Goal: Complete application form

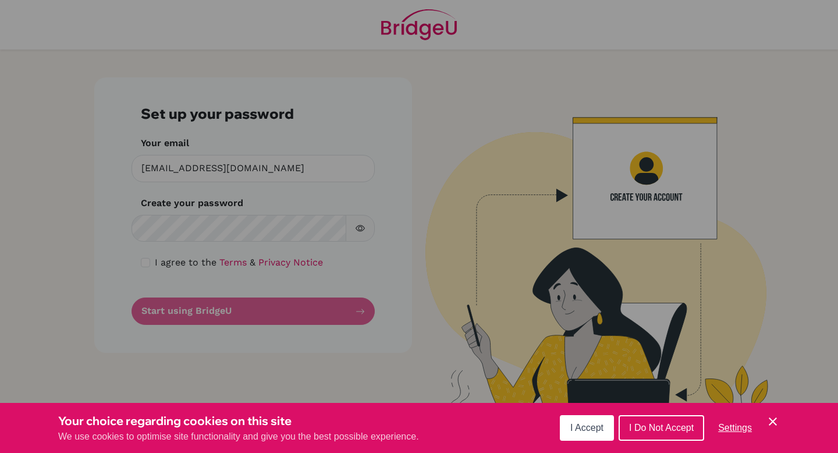
click at [657, 424] on span "I Do Not Accept" at bounding box center [661, 428] width 65 height 10
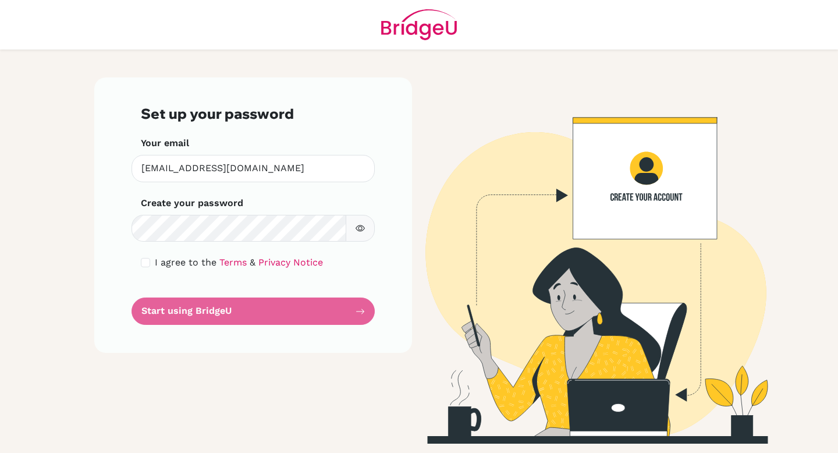
click at [357, 225] on icon "button" at bounding box center [360, 228] width 9 height 9
click at [358, 227] on icon "button" at bounding box center [360, 228] width 9 height 9
click at [361, 311] on form "Set up your password Your email grace.g@gsis.ac.in Invalid email Create your pa…" at bounding box center [253, 214] width 225 height 219
click at [144, 264] on input "checkbox" at bounding box center [145, 262] width 9 height 9
checkbox input "true"
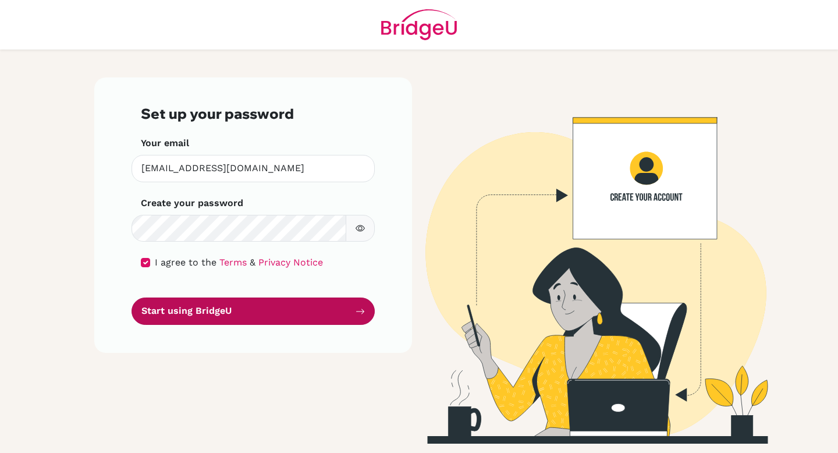
click at [359, 314] on icon "submit" at bounding box center [360, 311] width 9 height 9
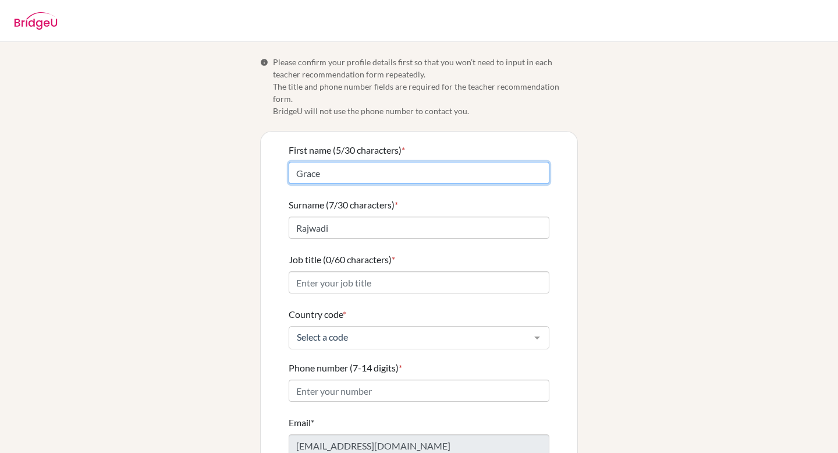
click at [327, 162] on input "Grace" at bounding box center [419, 173] width 261 height 22
type input "Gracegauravi"
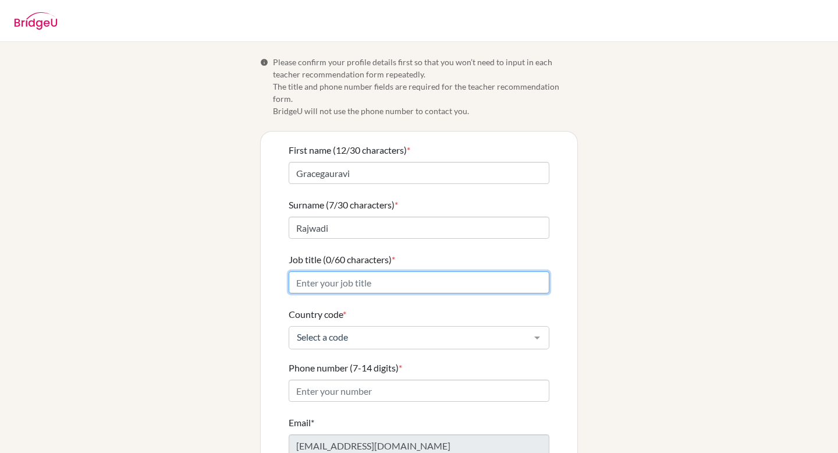
click at [304, 271] on input "Job title (0/60 characters) *" at bounding box center [419, 282] width 261 height 22
type input "Biology / ESS / TOK educator"
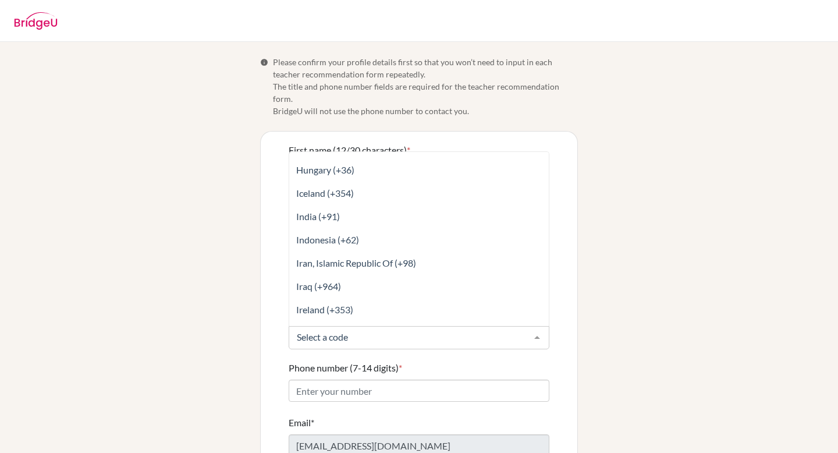
scroll to position [2229, 0]
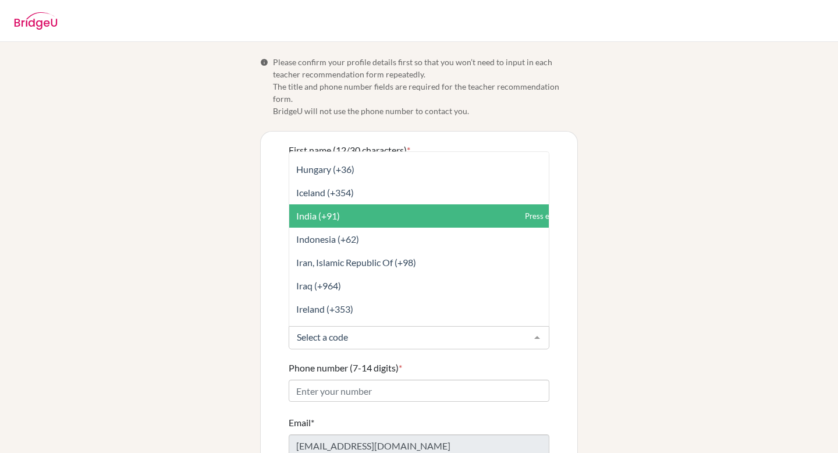
click at [331, 210] on span "India (+91)" at bounding box center [318, 215] width 44 height 11
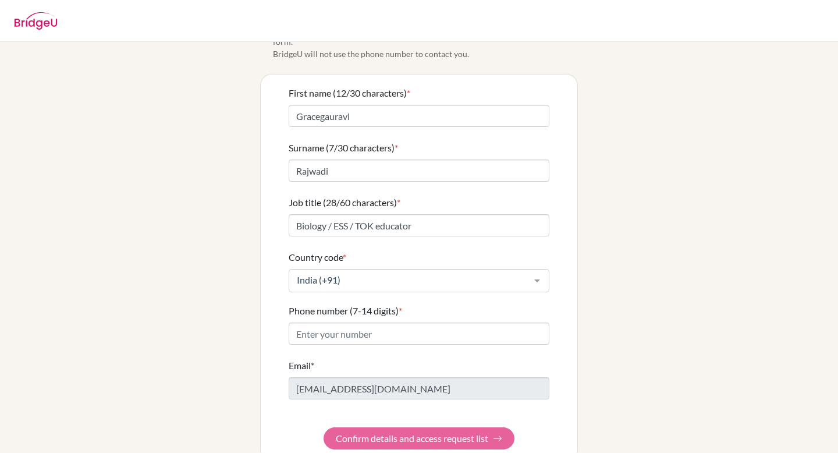
scroll to position [62, 0]
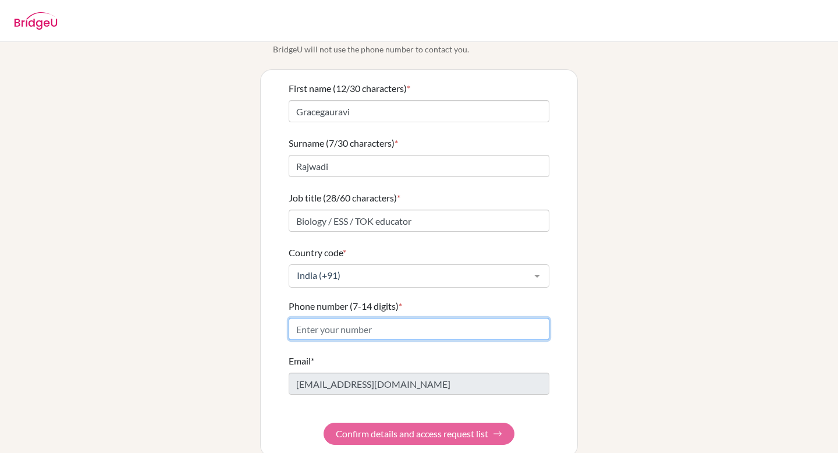
click at [332, 318] on input "Phone number (7-14 digits) *" at bounding box center [419, 329] width 261 height 22
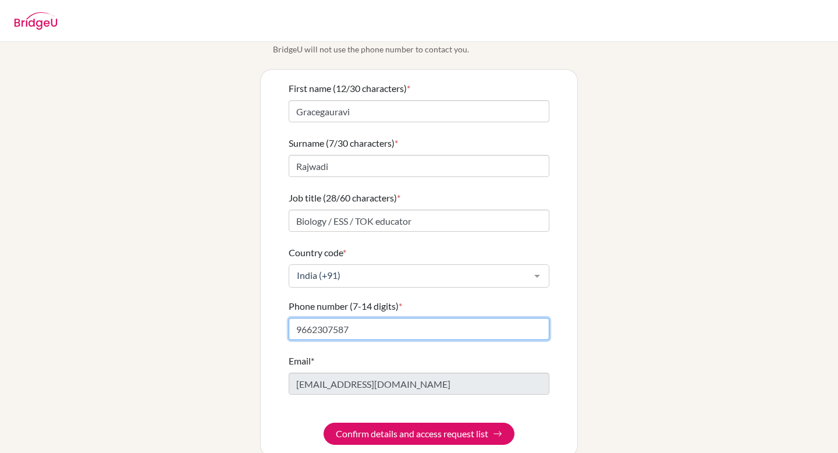
type input "9662307587"
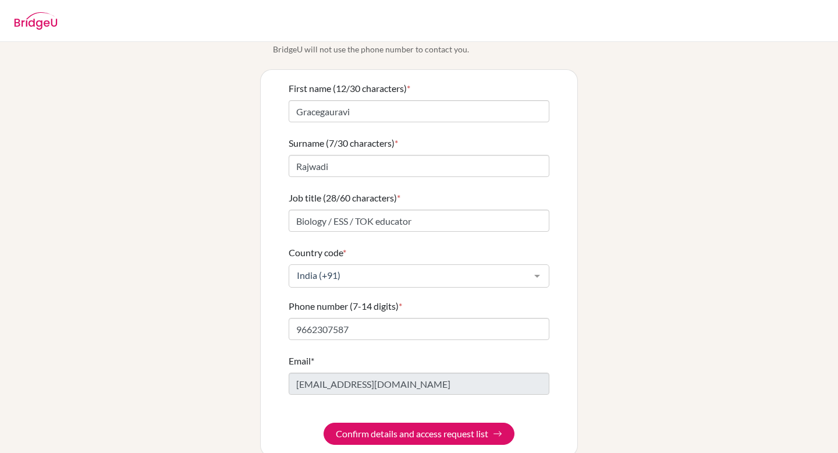
click at [325, 354] on div "Email* grace.g@gsis.ac.in" at bounding box center [419, 374] width 261 height 41
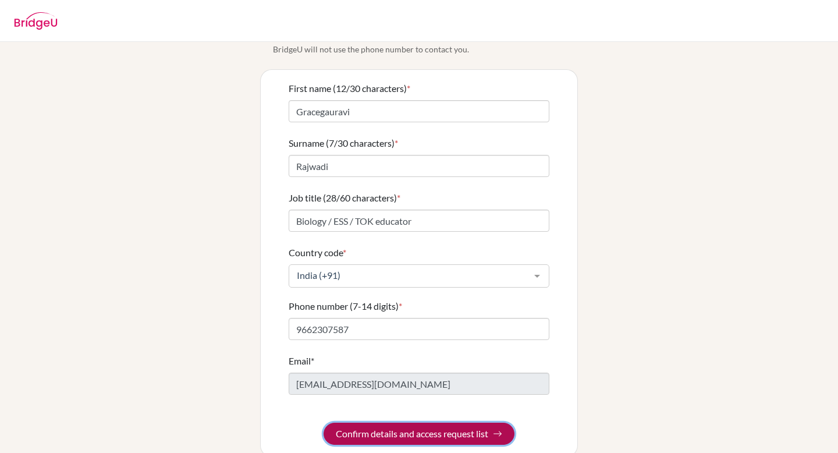
click at [407, 423] on button "Confirm details and access request list" at bounding box center [419, 434] width 191 height 22
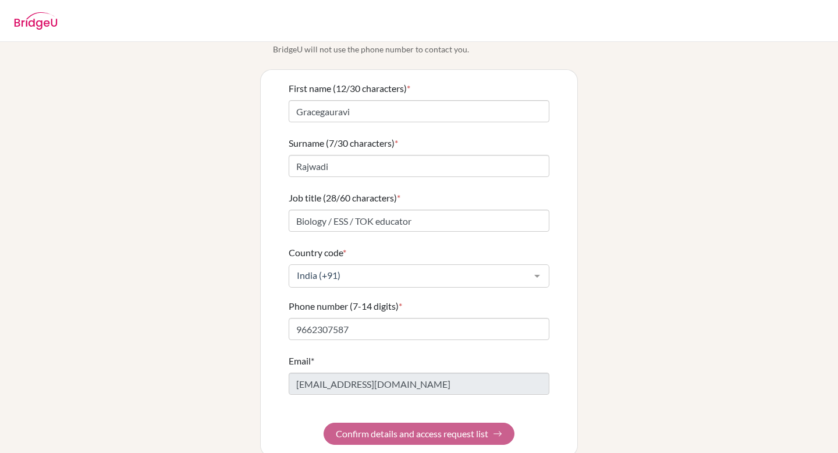
scroll to position [0, 0]
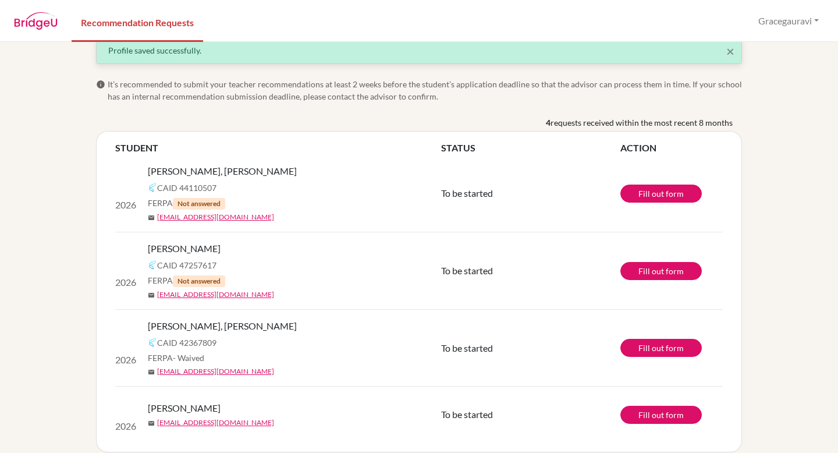
scroll to position [32, 0]
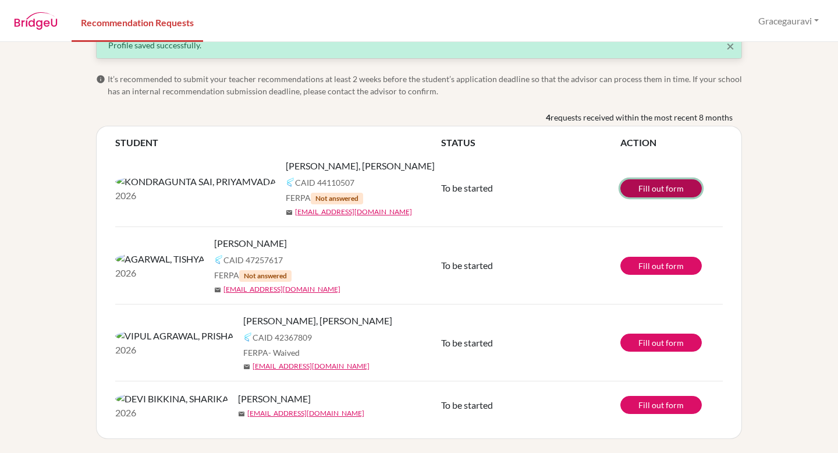
click at [658, 179] on link "Fill out form" at bounding box center [660, 188] width 81 height 18
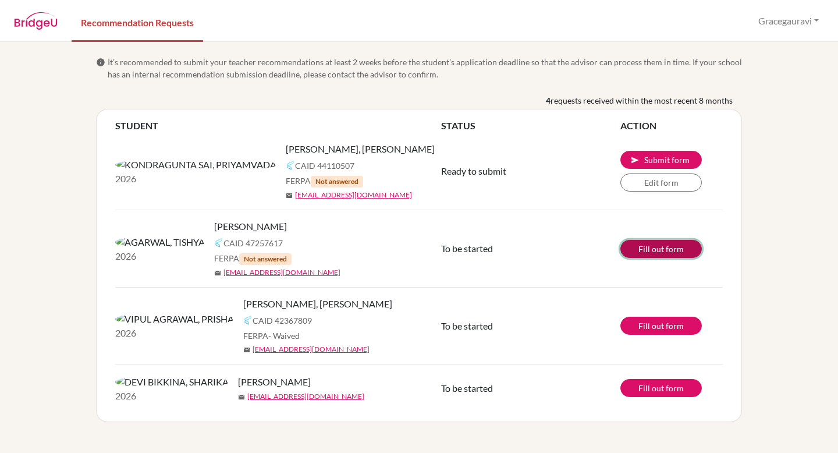
click at [662, 249] on link "Fill out form" at bounding box center [660, 249] width 81 height 18
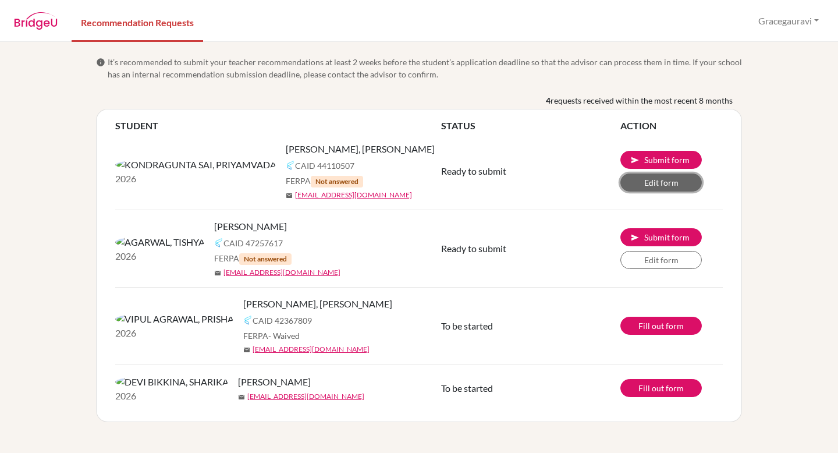
click at [651, 182] on link "Edit form" at bounding box center [660, 182] width 81 height 18
click at [664, 325] on link "Fill out form" at bounding box center [660, 326] width 81 height 18
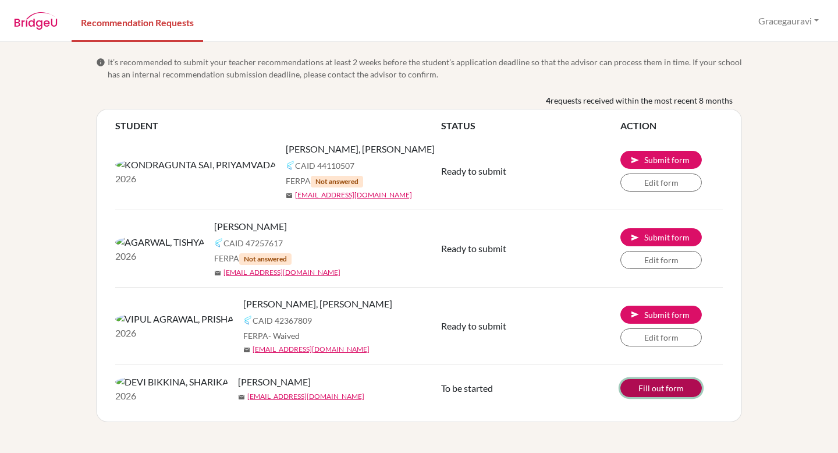
click at [646, 390] on link "Fill out form" at bounding box center [660, 388] width 81 height 18
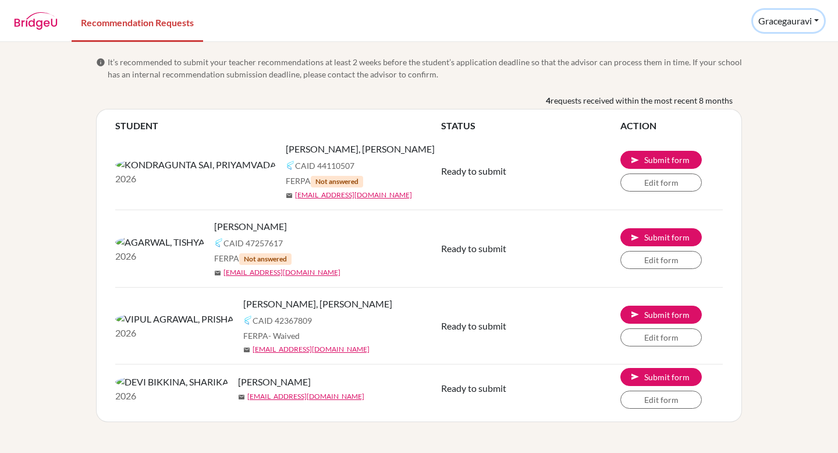
click at [815, 19] on button "Gracegauravi" at bounding box center [788, 21] width 71 height 22
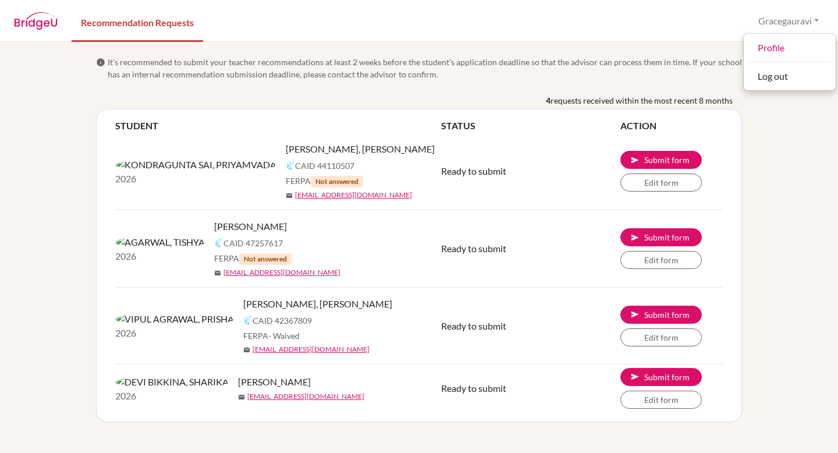
click at [776, 205] on div "info It’s recommended to submit your teacher recommendations at least 2 weeks b…" at bounding box center [419, 247] width 838 height 411
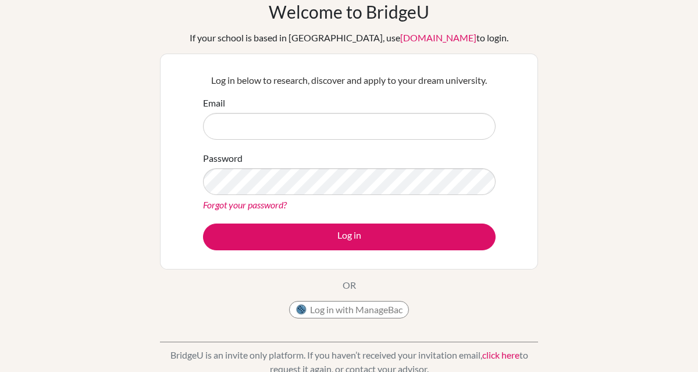
scroll to position [75, 0]
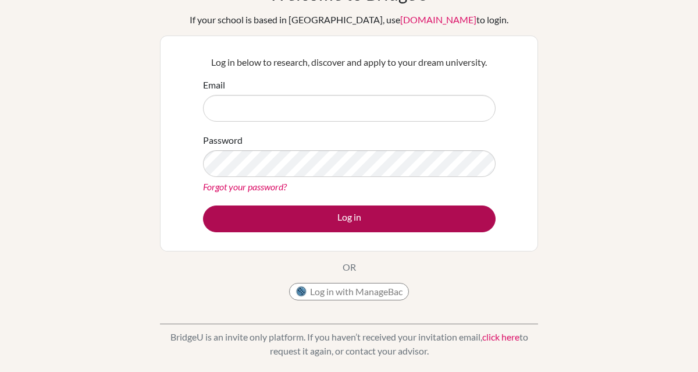
type input "[EMAIL_ADDRESS][DOMAIN_NAME]"
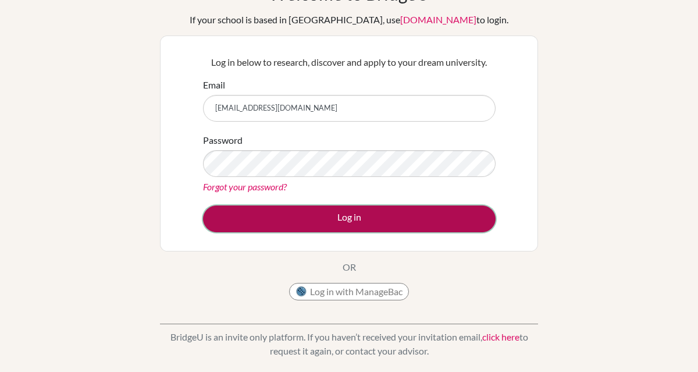
click at [346, 216] on button "Log in" at bounding box center [349, 218] width 293 height 27
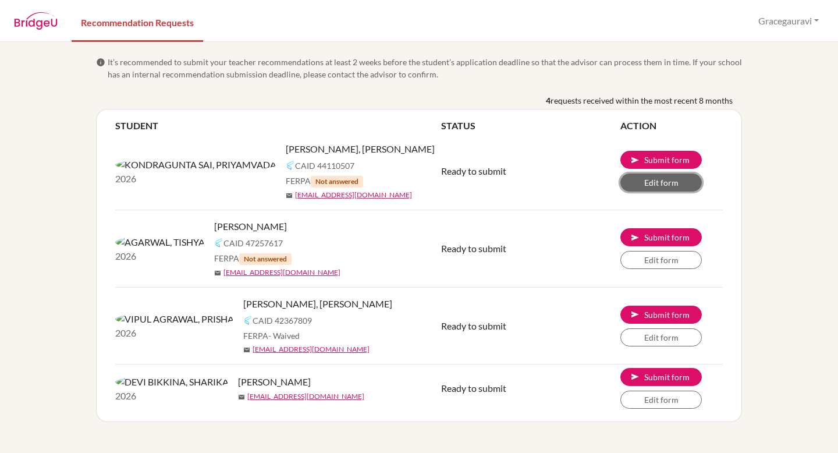
click at [653, 183] on link "Edit form" at bounding box center [660, 182] width 81 height 18
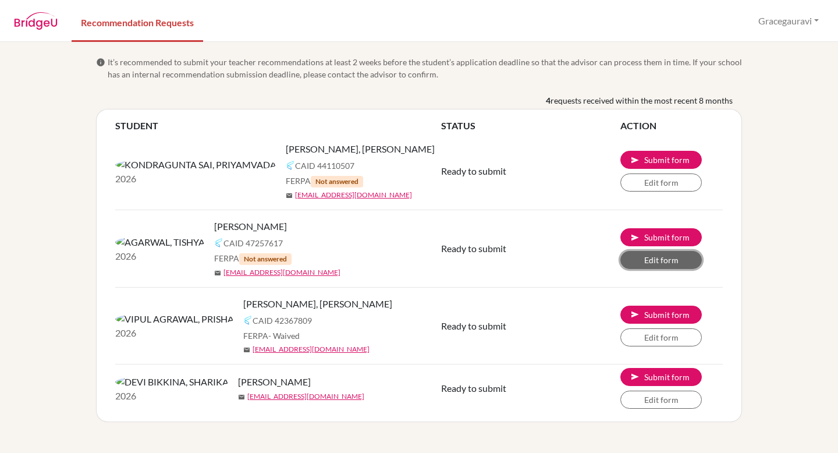
click at [657, 260] on link "Edit form" at bounding box center [660, 260] width 81 height 18
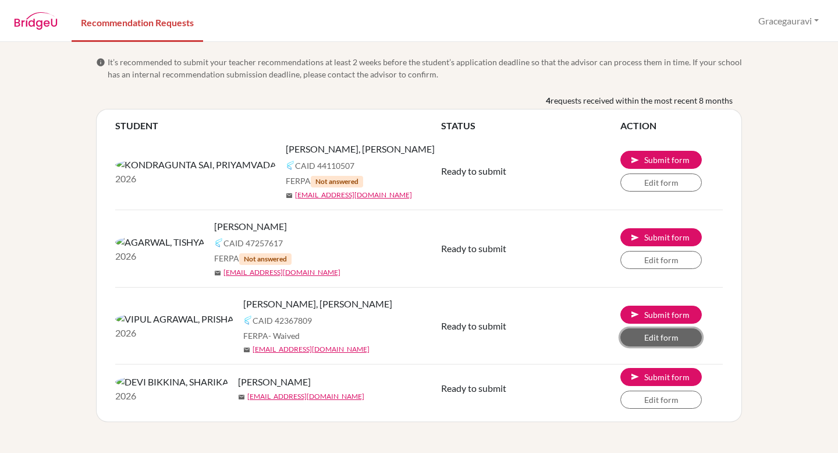
click at [676, 337] on link "Edit form" at bounding box center [660, 337] width 81 height 18
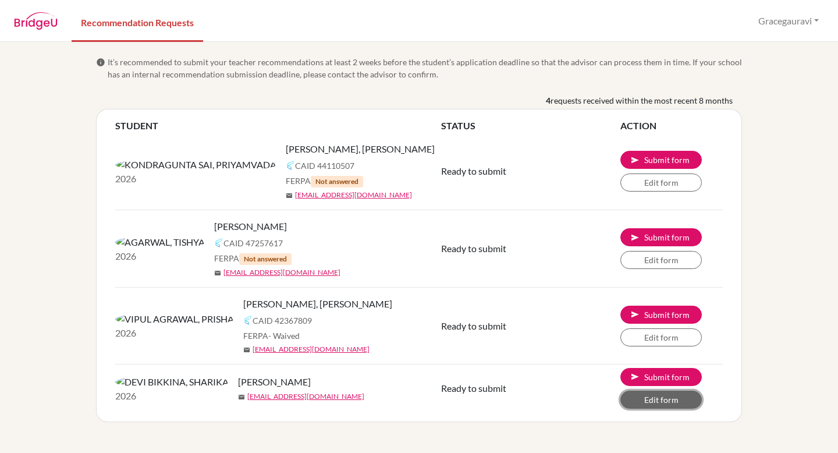
click at [643, 371] on link "Edit form" at bounding box center [660, 400] width 81 height 18
